Goal: Transaction & Acquisition: Purchase product/service

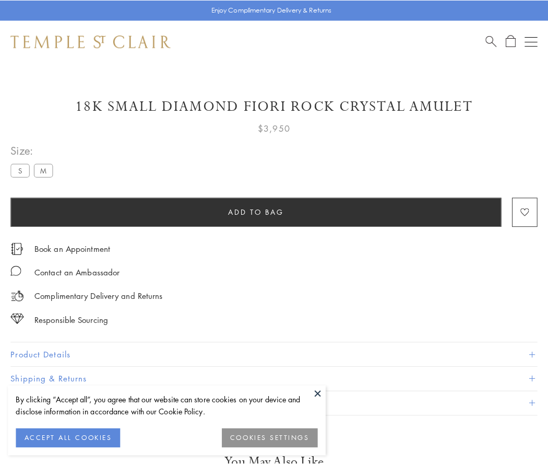
scroll to position [45, 0]
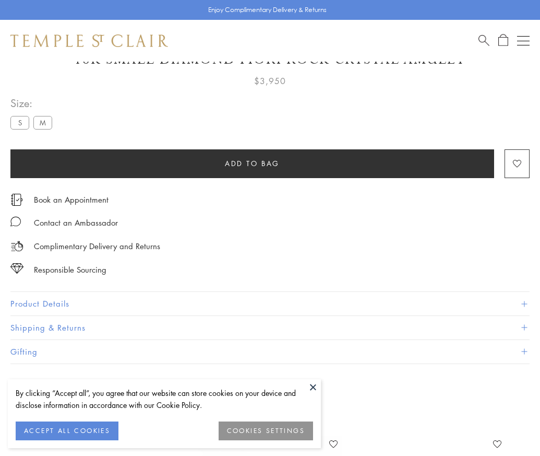
click at [252, 163] on span "Add to bag" at bounding box center [252, 163] width 55 height 11
